Goal: Find specific page/section: Find specific page/section

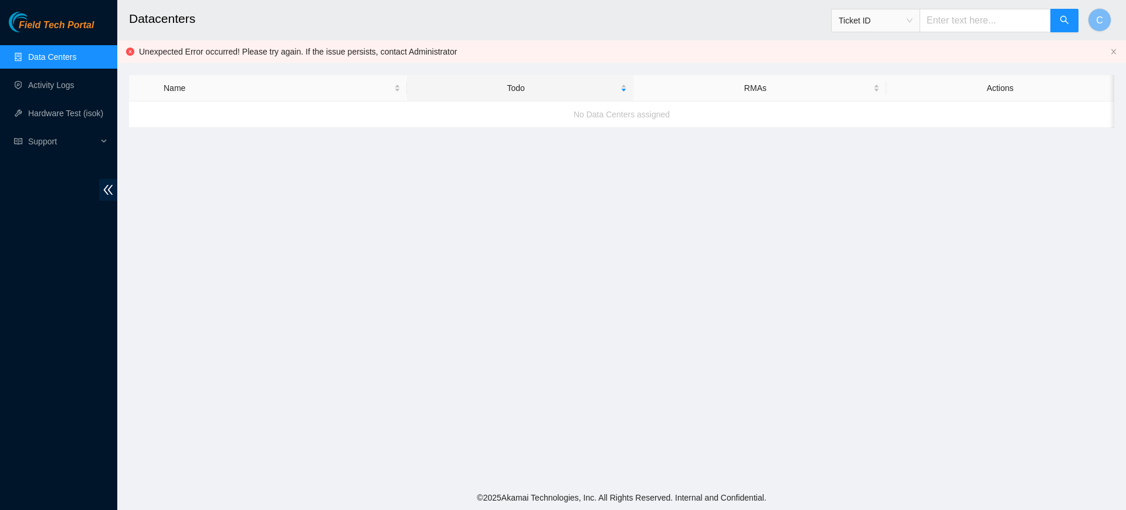
click at [76, 57] on link "Data Centers" at bounding box center [52, 56] width 48 height 9
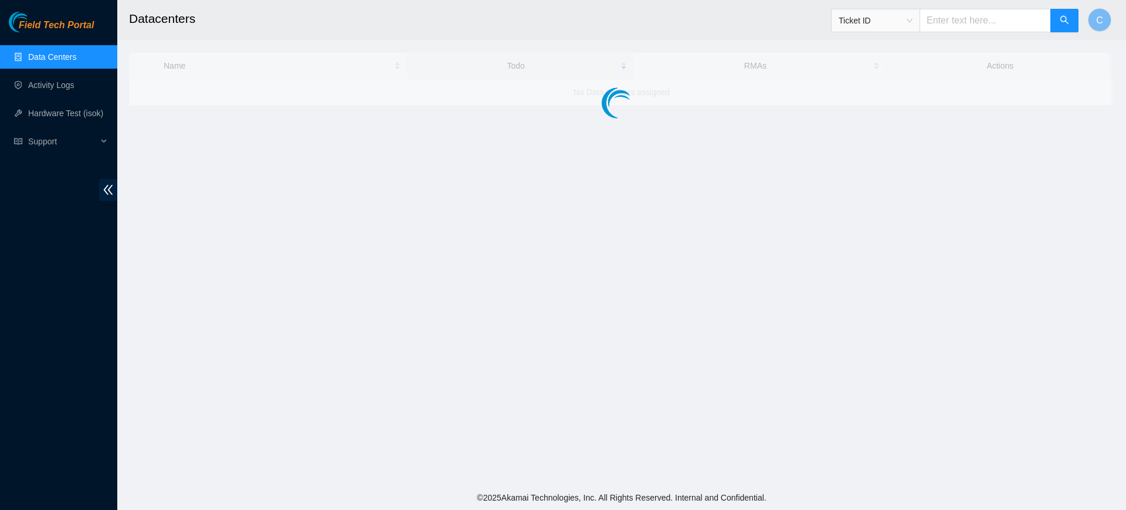
click at [16, 313] on div "Field Tech Portal Data Centers Activity Logs Hardware Test (isok) Support" at bounding box center [58, 261] width 117 height 498
